Goal: Information Seeking & Learning: Check status

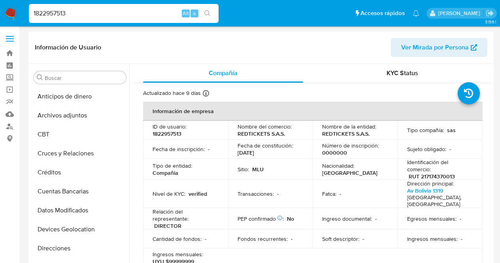
select select "10"
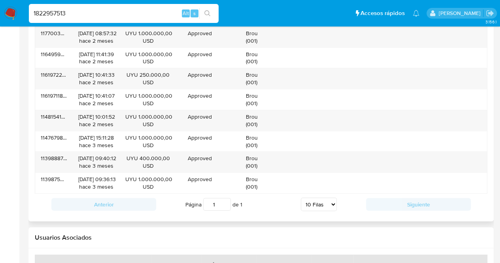
scroll to position [486, 0]
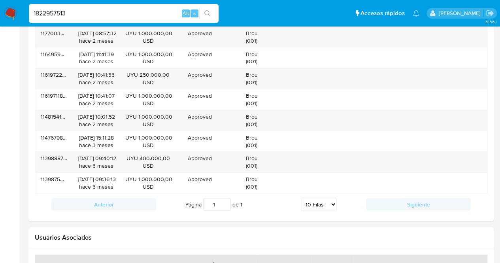
drag, startPoint x: 78, startPoint y: 14, endPoint x: 0, endPoint y: -25, distance: 87.2
type input "2576628275"
drag, startPoint x: 73, startPoint y: 13, endPoint x: 0, endPoint y: 7, distance: 73.4
click at [0, 7] on nav "Pausado Ver notificaciones 2576628275 Alt s Accesos rápidos Presiona las siguie…" at bounding box center [250, 13] width 500 height 27
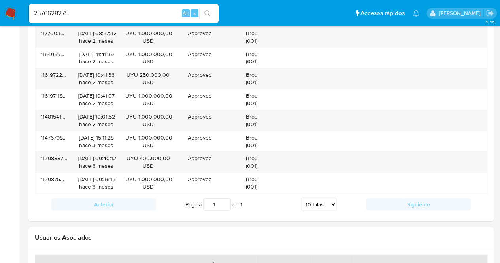
click at [14, 15] on img at bounding box center [10, 13] width 13 height 13
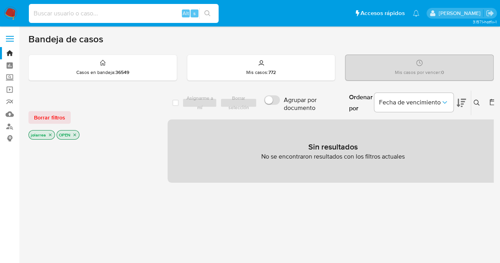
click at [57, 13] on input at bounding box center [124, 13] width 190 height 10
paste input "2576628275"
type input "2576628275"
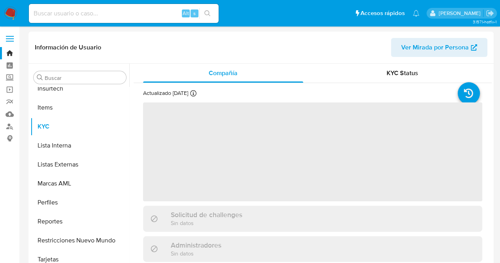
scroll to position [353, 0]
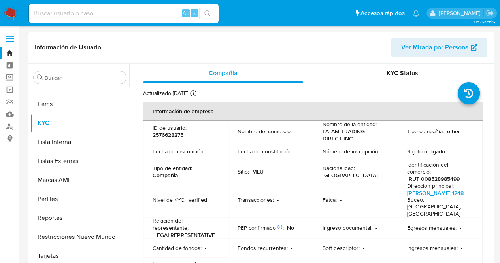
select select "10"
click at [278, 41] on header "Información de Usuario Ver Mirada por Persona" at bounding box center [261, 47] width 453 height 19
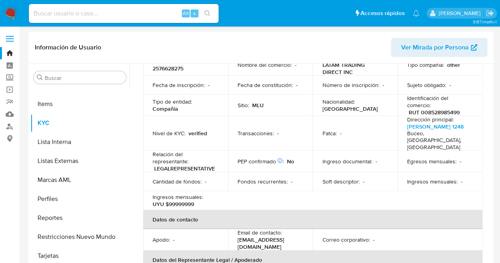
scroll to position [0, 0]
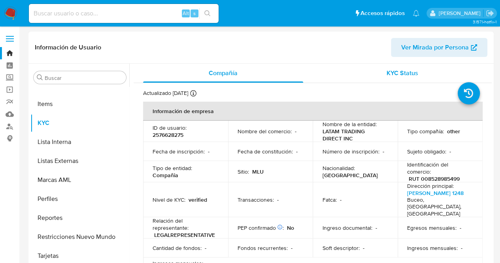
click at [395, 76] on span "KYC Status" at bounding box center [403, 72] width 32 height 9
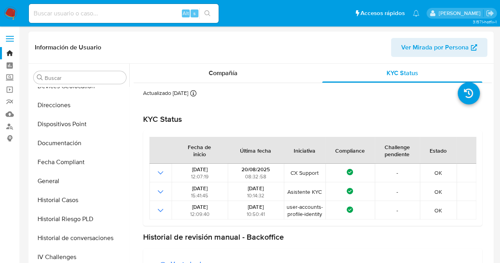
scroll to position [131, 0]
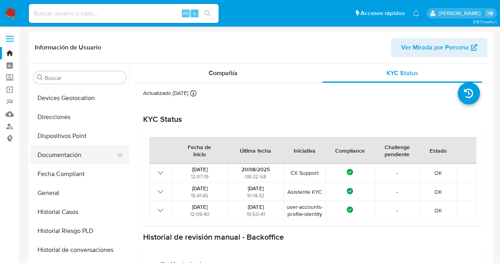
click at [68, 152] on button "Documentación" at bounding box center [76, 155] width 93 height 19
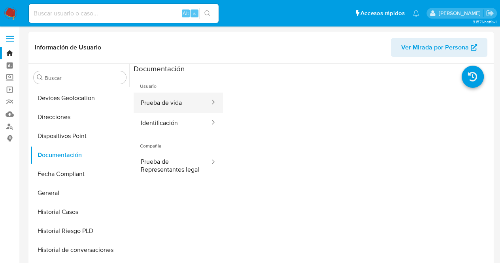
click at [162, 107] on button "Prueba de vida" at bounding box center [172, 103] width 77 height 20
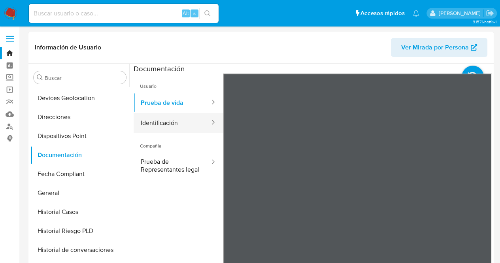
click at [166, 126] on button "Identificación" at bounding box center [172, 123] width 77 height 20
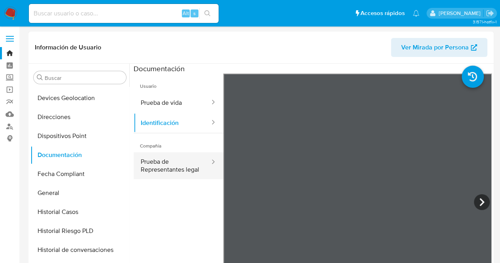
click at [153, 167] on button "Prueba de Representantes legal" at bounding box center [172, 165] width 77 height 27
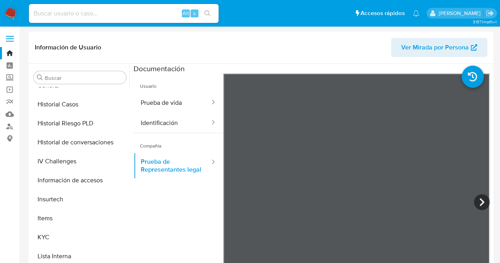
scroll to position [244, 0]
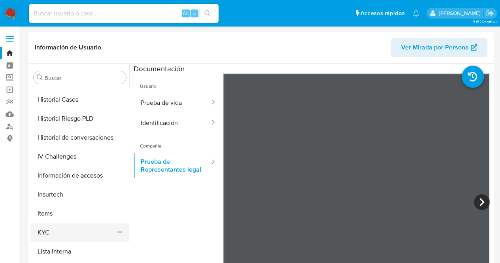
click at [53, 235] on button "KYC" at bounding box center [76, 232] width 93 height 19
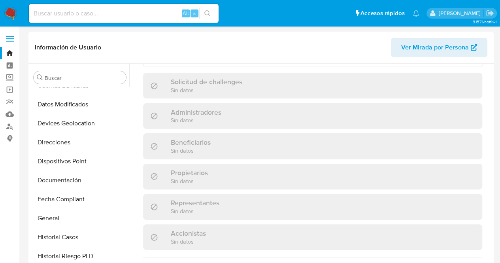
scroll to position [86, 0]
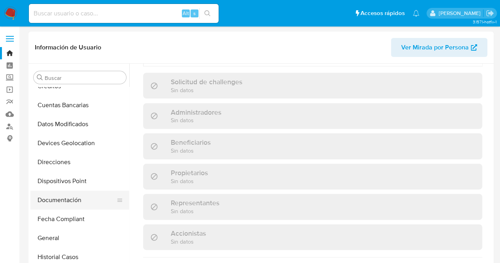
click at [55, 200] on button "Documentación" at bounding box center [76, 200] width 93 height 19
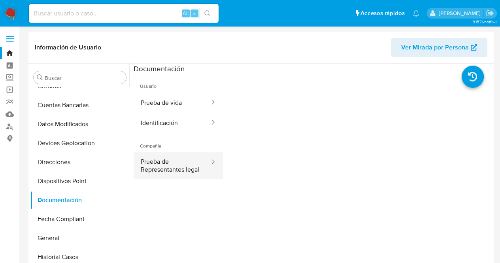
click at [163, 169] on button "Prueba de Representantes legal" at bounding box center [172, 165] width 77 height 27
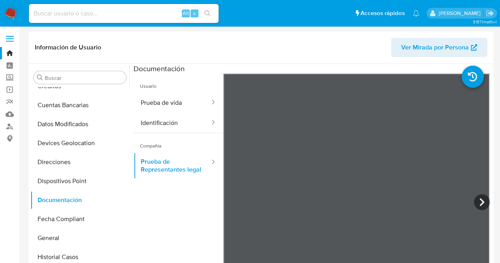
click at [275, 60] on div "Información de Usuario Ver Mirada por Persona" at bounding box center [261, 48] width 466 height 32
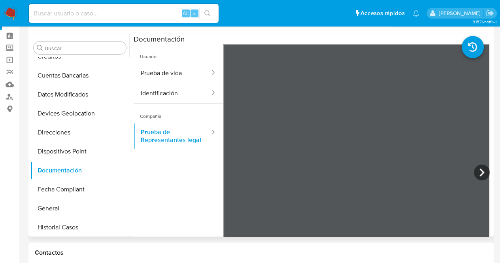
scroll to position [32, 0]
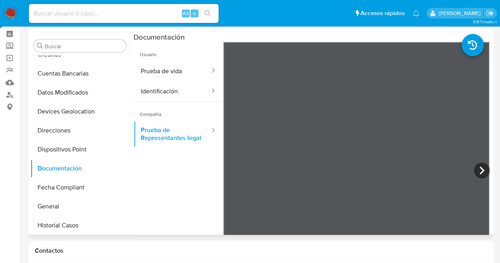
click at [254, 32] on div "Documentación" at bounding box center [313, 37] width 358 height 10
click at [481, 167] on icon at bounding box center [482, 171] width 16 height 16
click at [233, 170] on icon at bounding box center [234, 171] width 16 height 16
